Goal: Navigation & Orientation: Find specific page/section

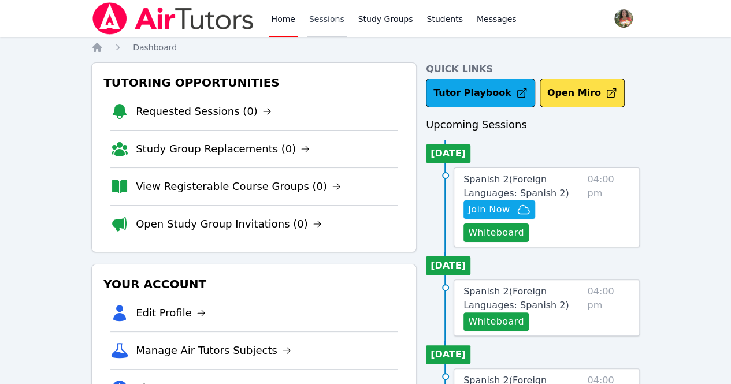
click at [311, 16] on link "Sessions" at bounding box center [327, 18] width 40 height 37
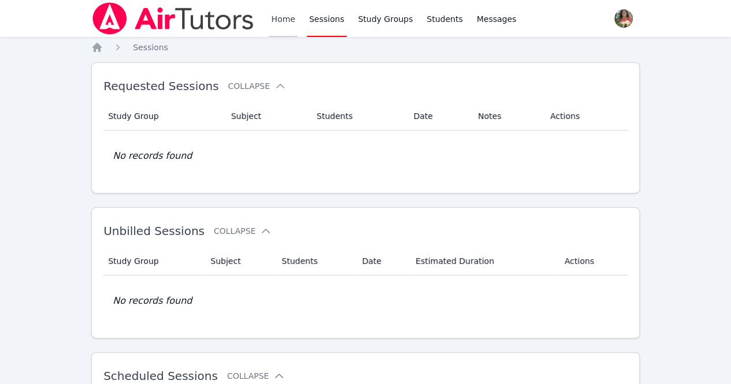
click at [269, 10] on link "Home" at bounding box center [283, 18] width 28 height 37
